Goal: Obtain resource: Obtain resource

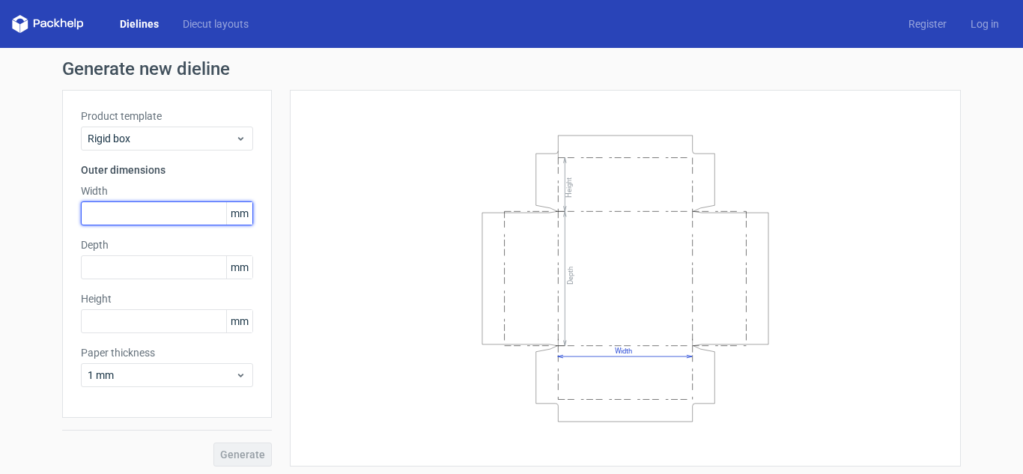
click at [125, 217] on input "text" at bounding box center [167, 213] width 172 height 24
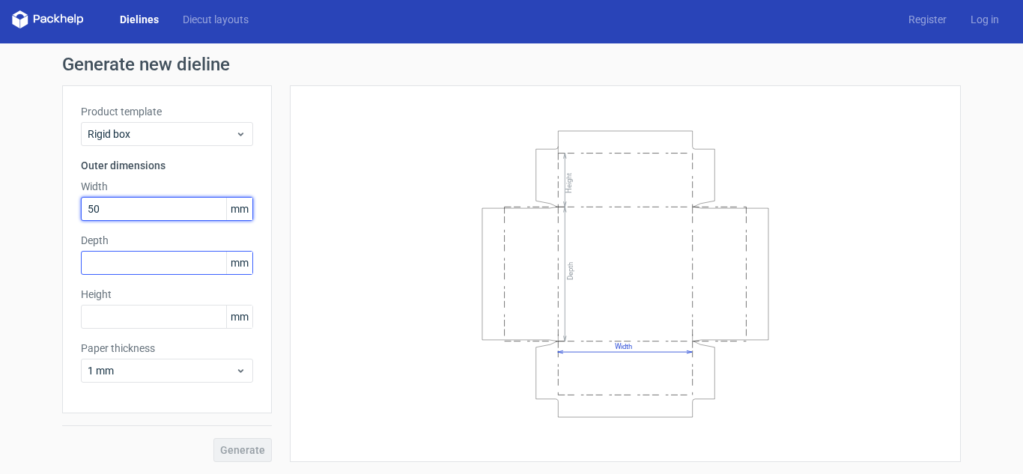
type input "50"
click at [106, 261] on input "text" at bounding box center [167, 263] width 172 height 24
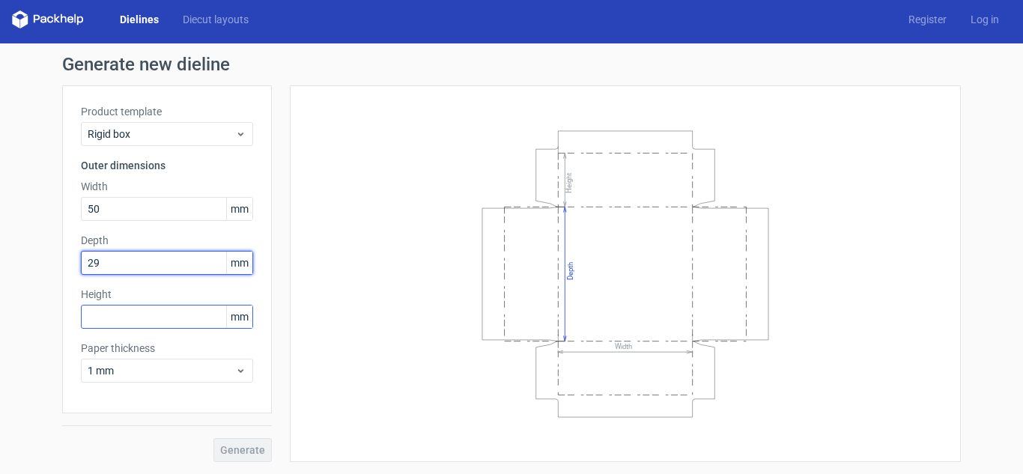
type input "29"
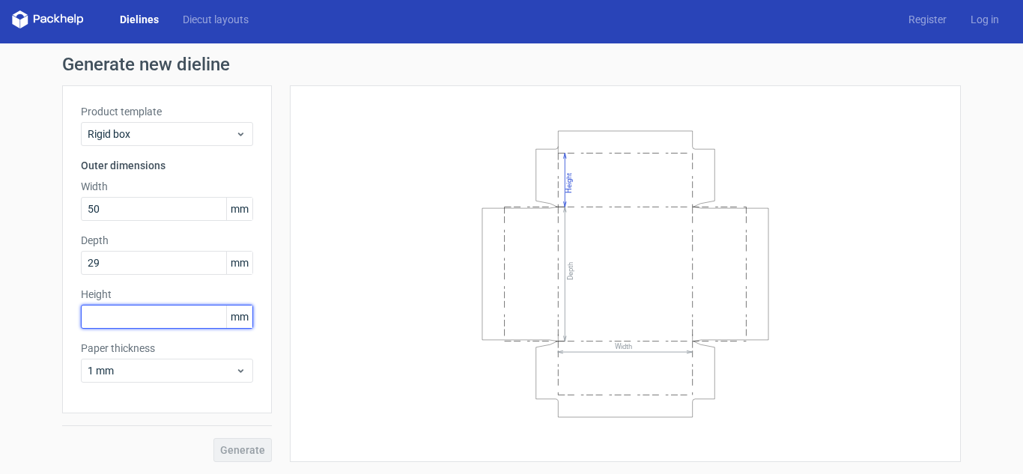
click at [94, 321] on input "text" at bounding box center [167, 317] width 172 height 24
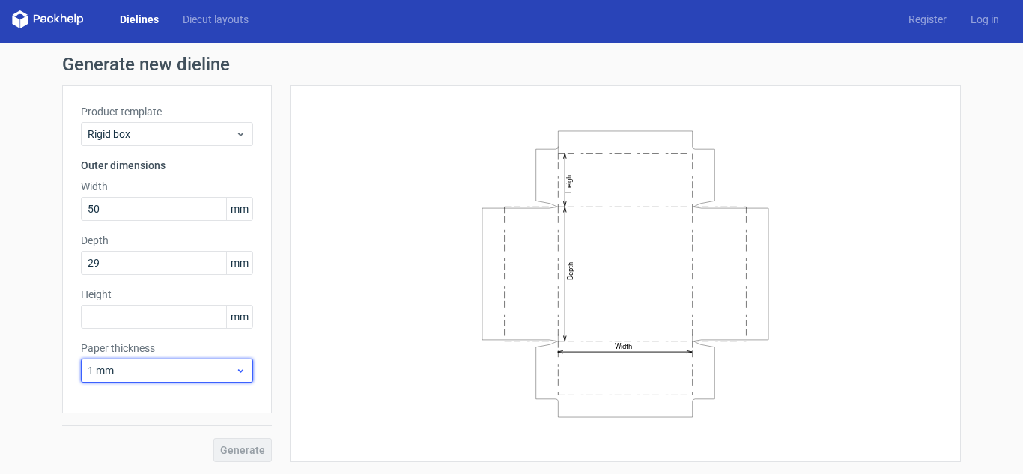
click at [195, 370] on span "1 mm" at bounding box center [161, 370] width 147 height 15
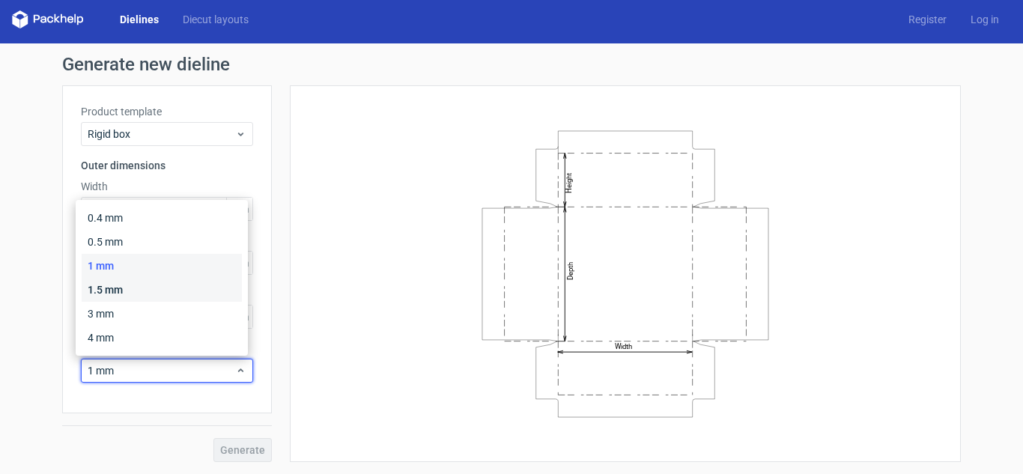
click at [130, 292] on div "1.5 mm" at bounding box center [162, 290] width 160 height 24
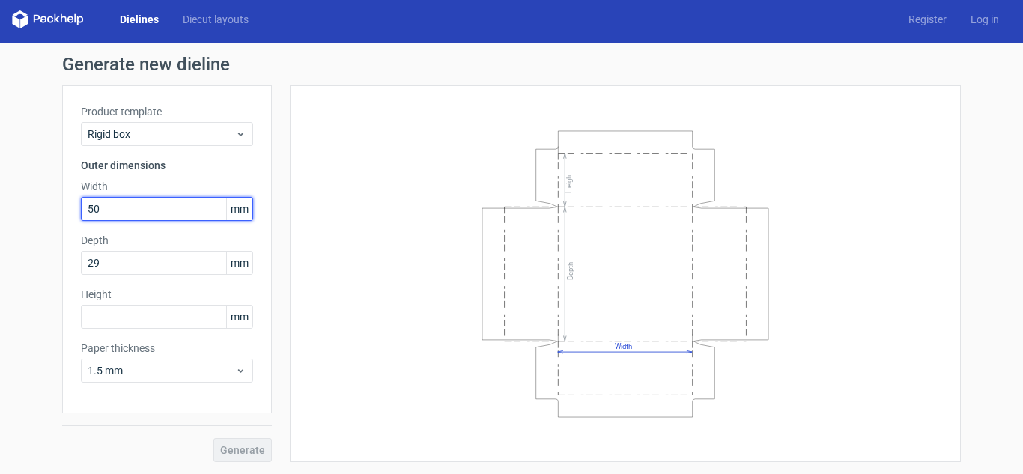
drag, startPoint x: 104, startPoint y: 209, endPoint x: 44, endPoint y: 219, distance: 60.8
click at [44, 219] on div "Generate new dieline Product template Rigid box Outer dimensions Width 50 mm De…" at bounding box center [511, 258] width 1023 height 430
type input "500"
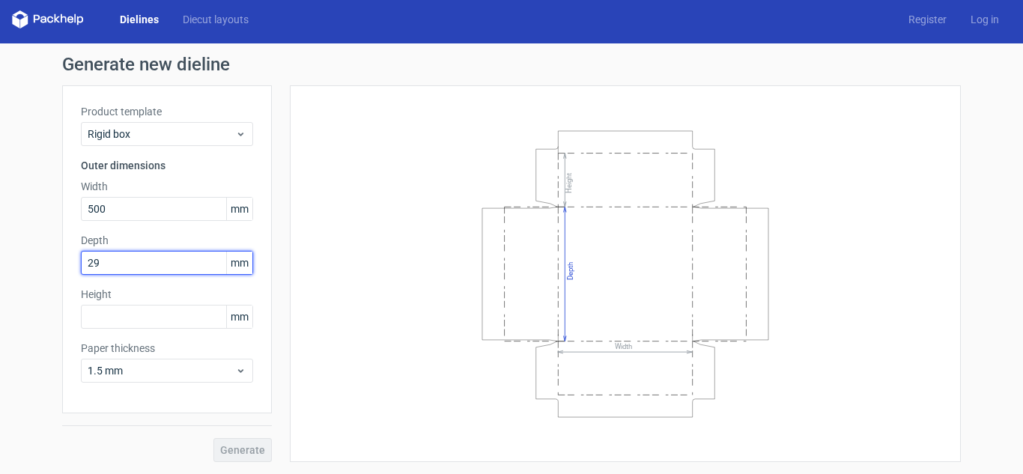
drag, startPoint x: 99, startPoint y: 257, endPoint x: 49, endPoint y: 270, distance: 51.2
click at [49, 270] on div "Generate new dieline Product template Rigid box Outer dimensions Width 500 mm D…" at bounding box center [511, 258] width 1023 height 430
type input "290"
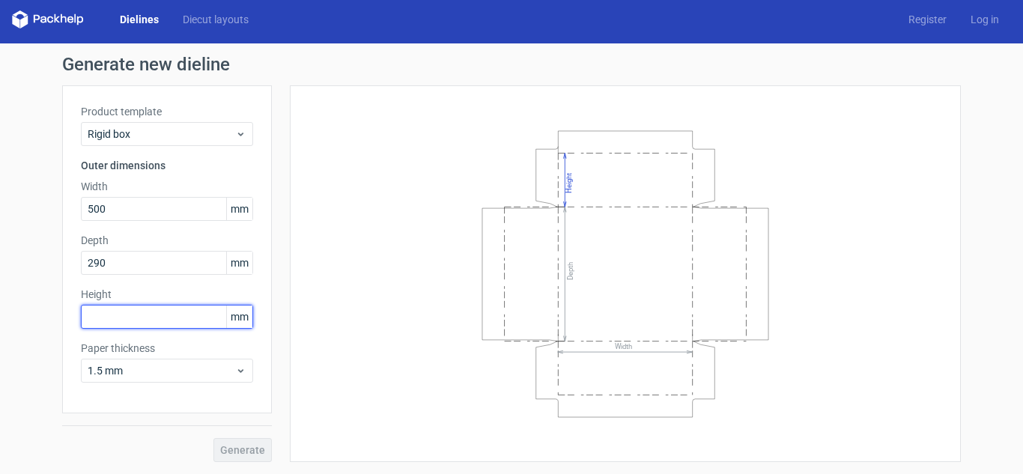
click at [129, 320] on input "text" at bounding box center [167, 317] width 172 height 24
type input "110"
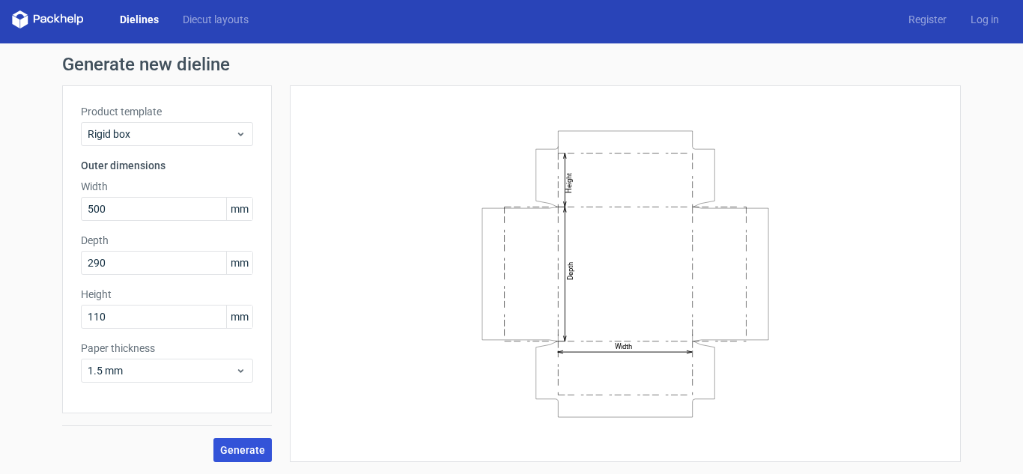
click at [230, 447] on span "Generate" at bounding box center [242, 450] width 45 height 10
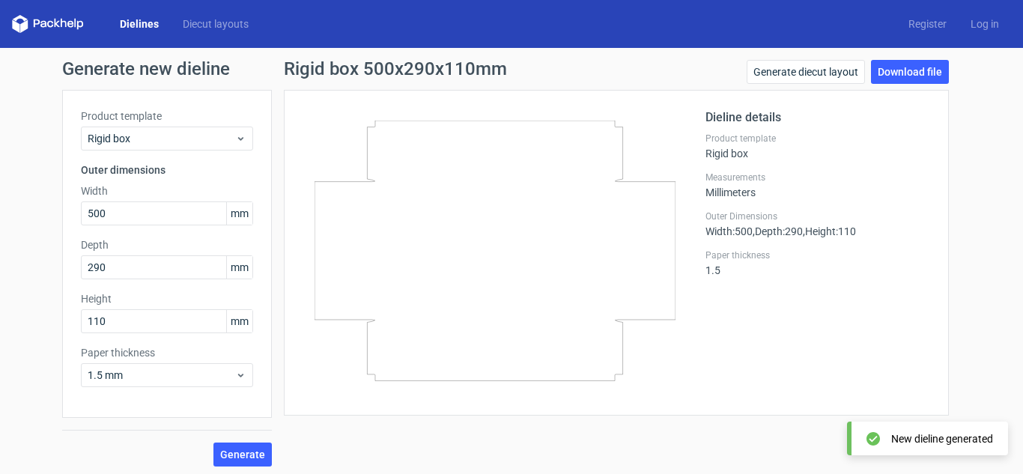
scroll to position [4, 0]
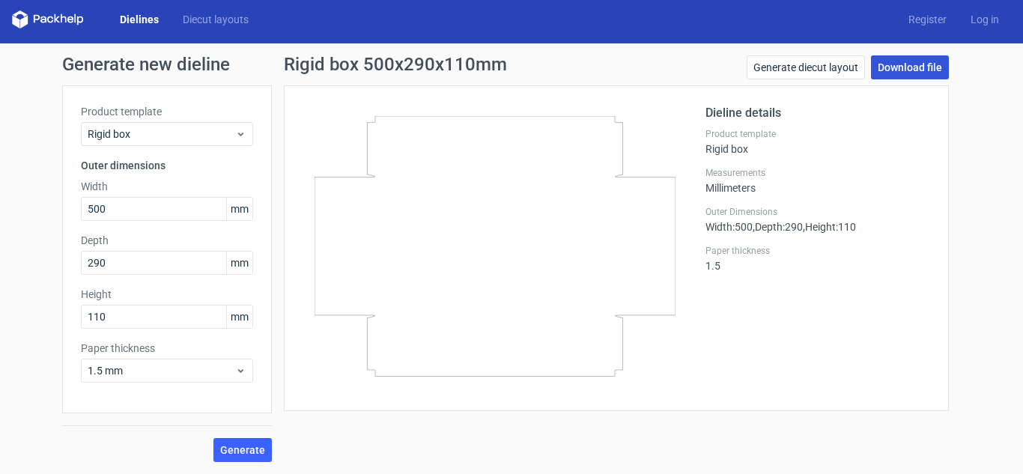
click at [898, 63] on link "Download file" at bounding box center [910, 67] width 78 height 24
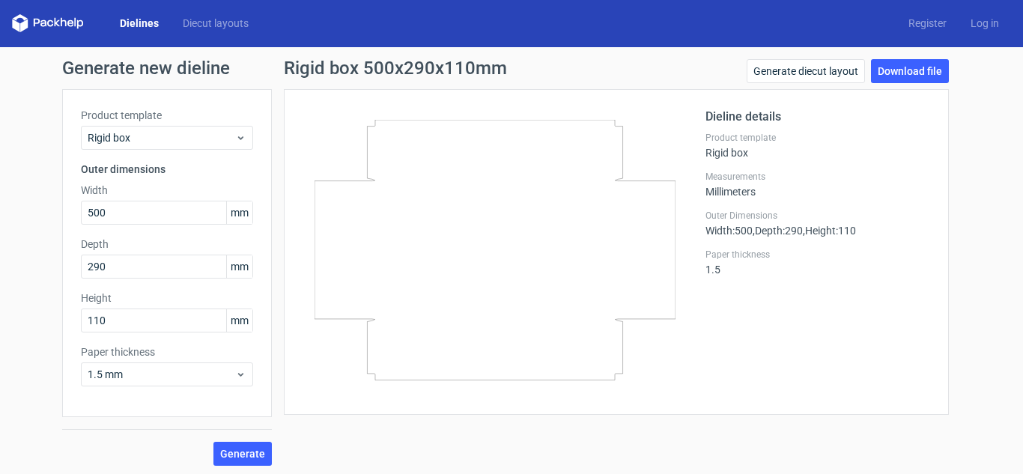
scroll to position [0, 0]
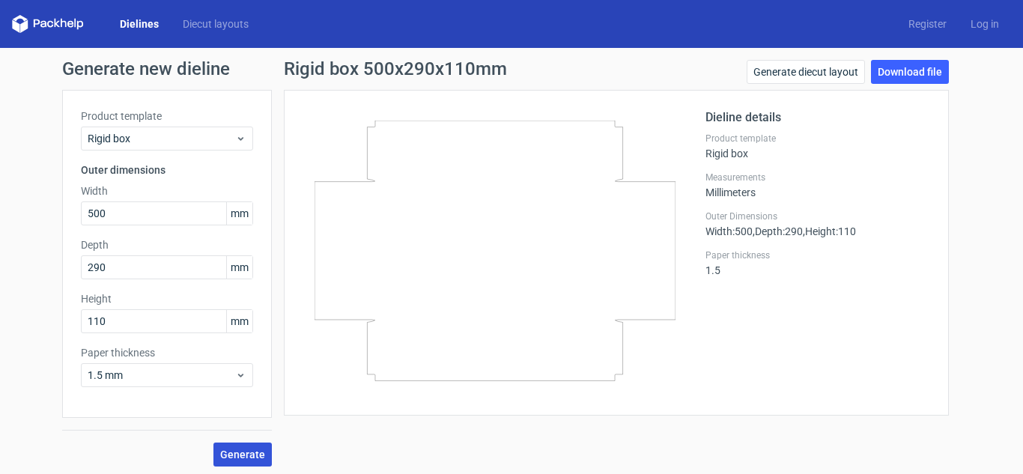
click at [228, 454] on span "Generate" at bounding box center [242, 454] width 45 height 10
click at [788, 68] on link "Generate diecut layout" at bounding box center [805, 72] width 118 height 24
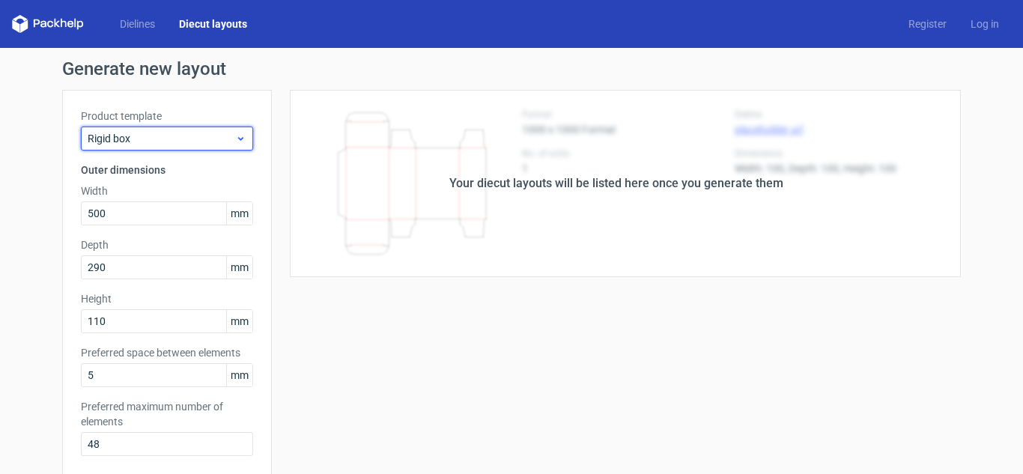
click at [216, 127] on div "Rigid box" at bounding box center [167, 139] width 172 height 24
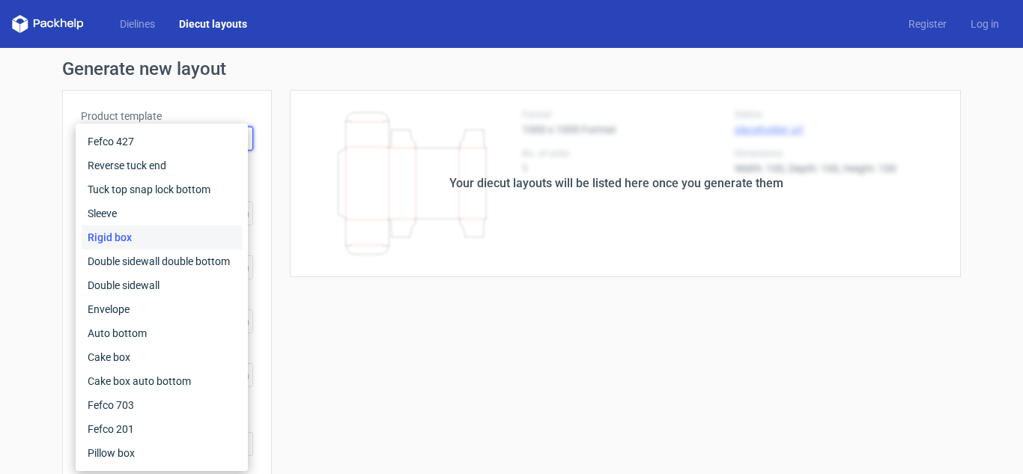
click at [120, 237] on div "Rigid box" at bounding box center [162, 237] width 160 height 24
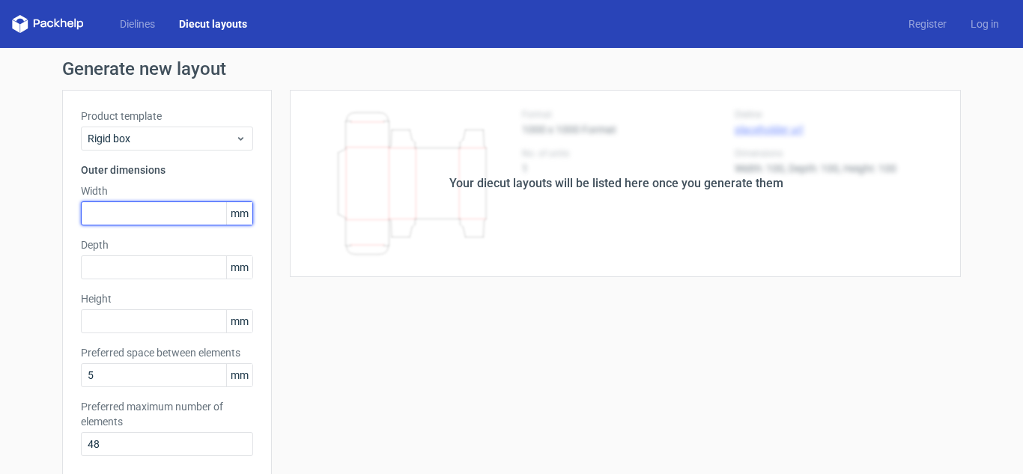
click at [132, 214] on input "text" at bounding box center [167, 213] width 172 height 24
click at [198, 25] on link "Diecut layouts" at bounding box center [213, 23] width 92 height 15
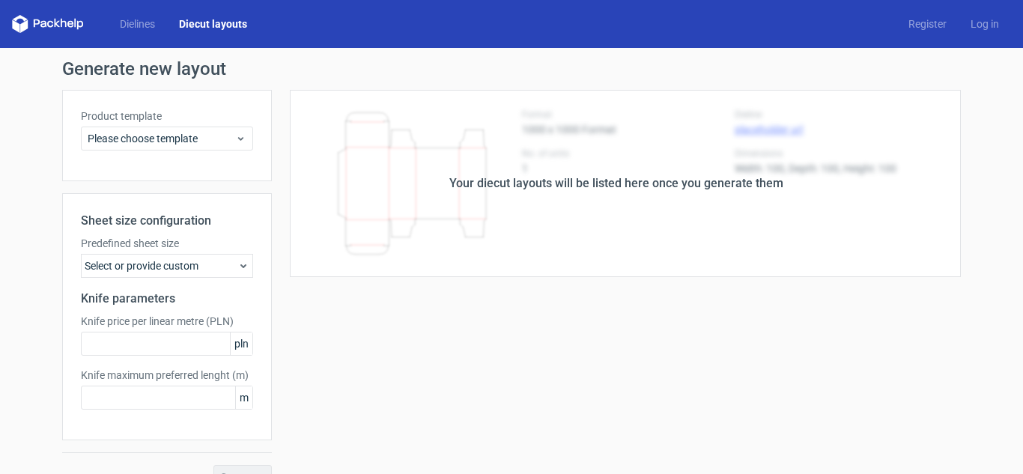
click at [194, 21] on link "Diecut layouts" at bounding box center [213, 23] width 92 height 15
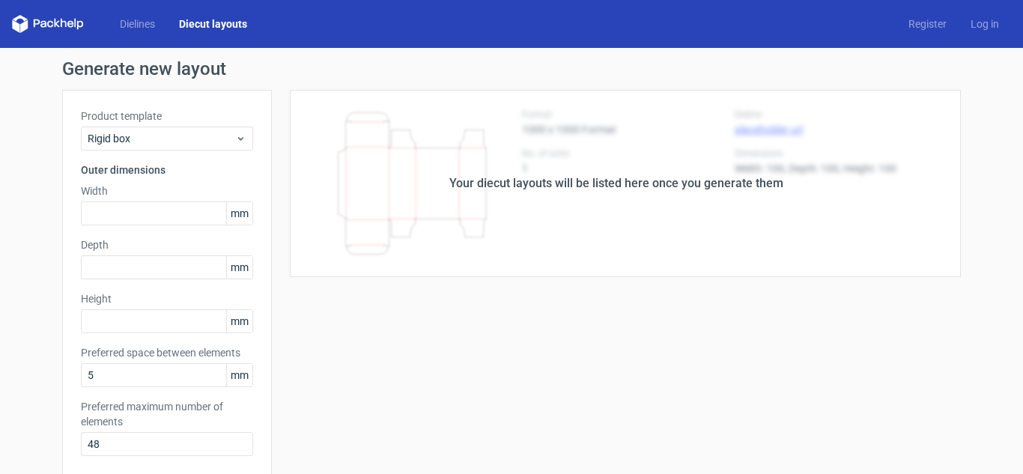
click at [44, 19] on icon at bounding box center [48, 24] width 72 height 18
click at [50, 29] on icon at bounding box center [48, 24] width 72 height 18
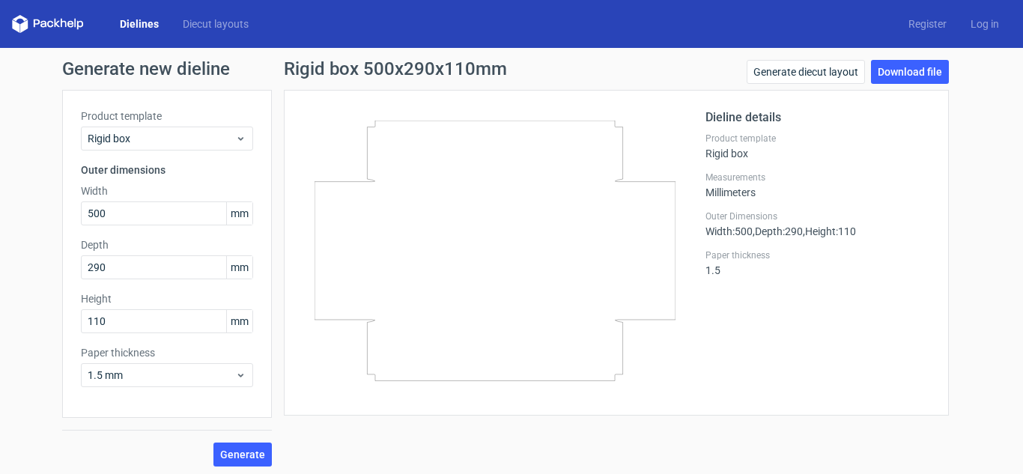
scroll to position [4, 0]
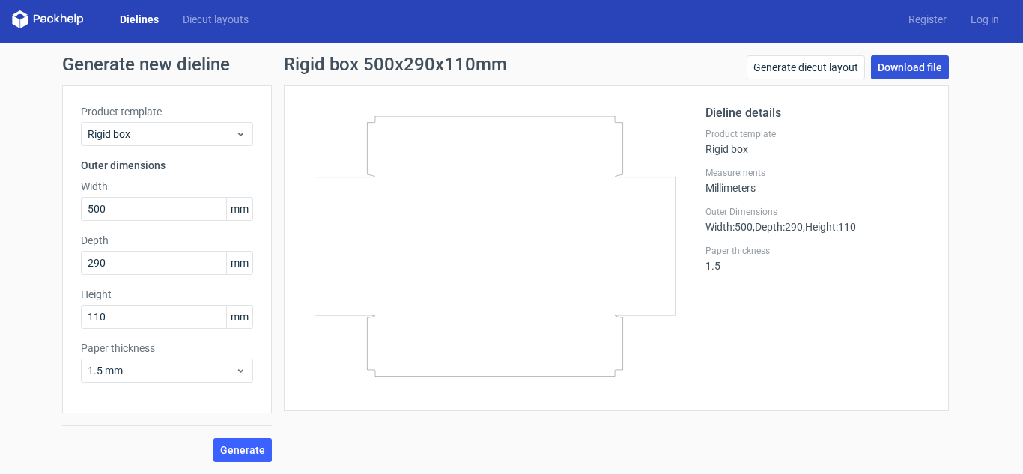
click at [901, 56] on link "Download file" at bounding box center [910, 67] width 78 height 24
